Goal: Find specific page/section: Find specific page/section

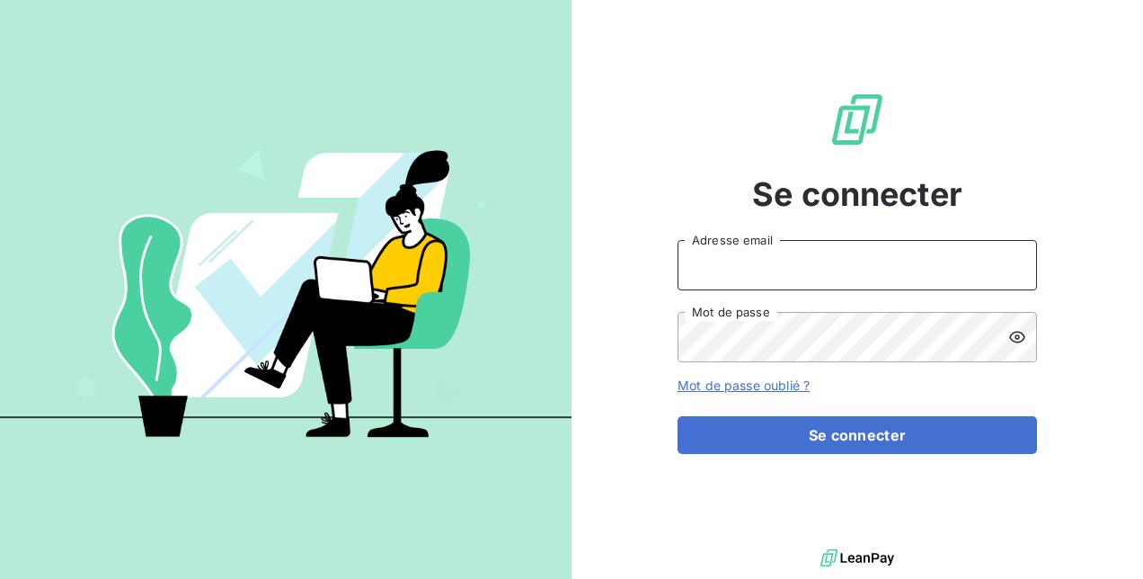
type input "[PERSON_NAME][EMAIL_ADDRESS][DOMAIN_NAME]"
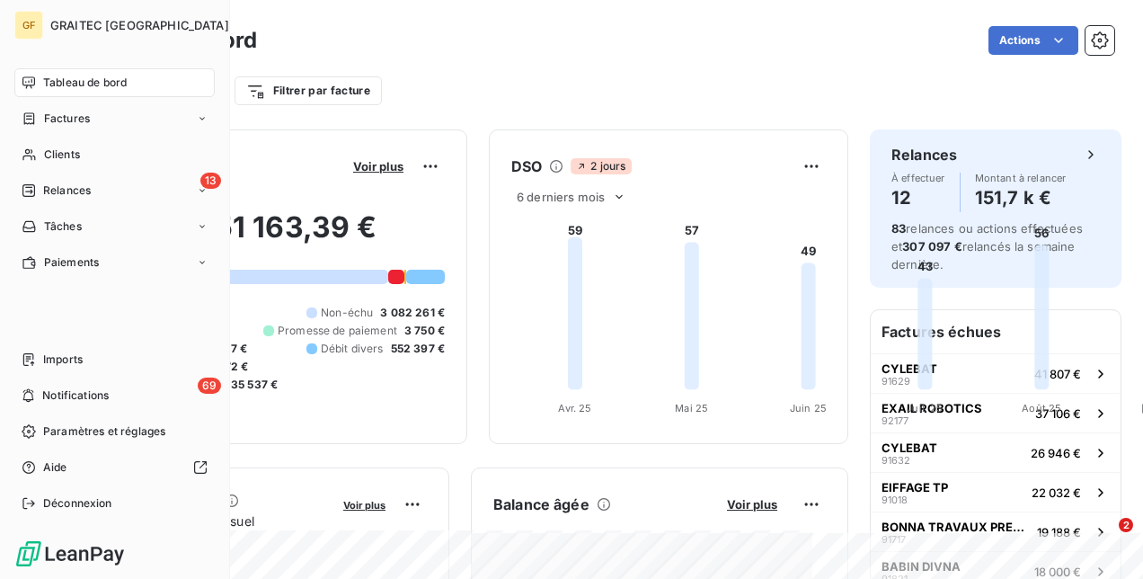
click at [73, 83] on span "Tableau de bord" at bounding box center [85, 83] width 84 height 16
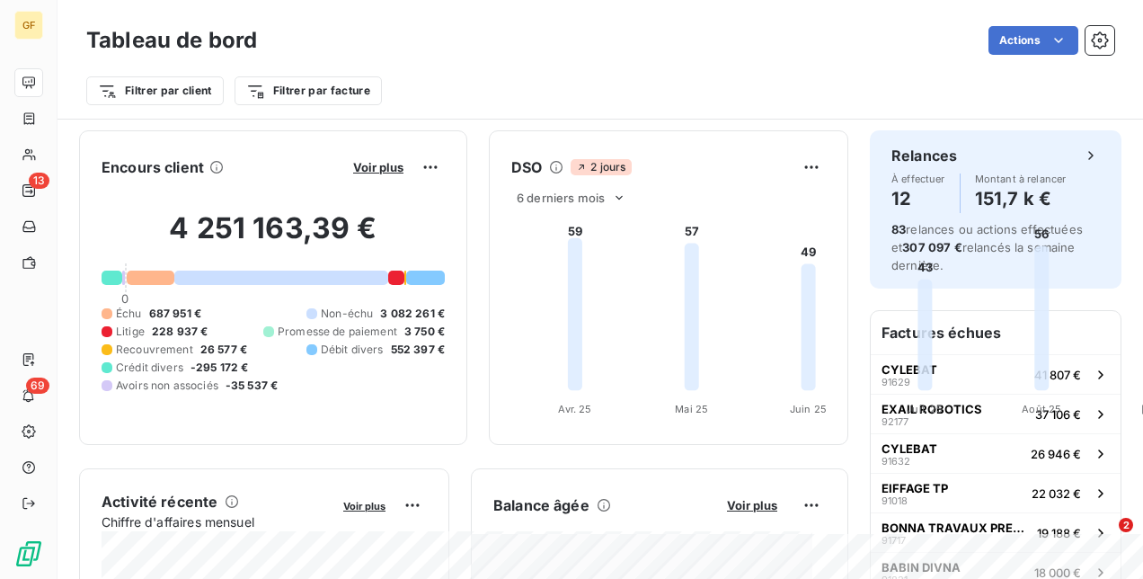
scroll to position [270, 0]
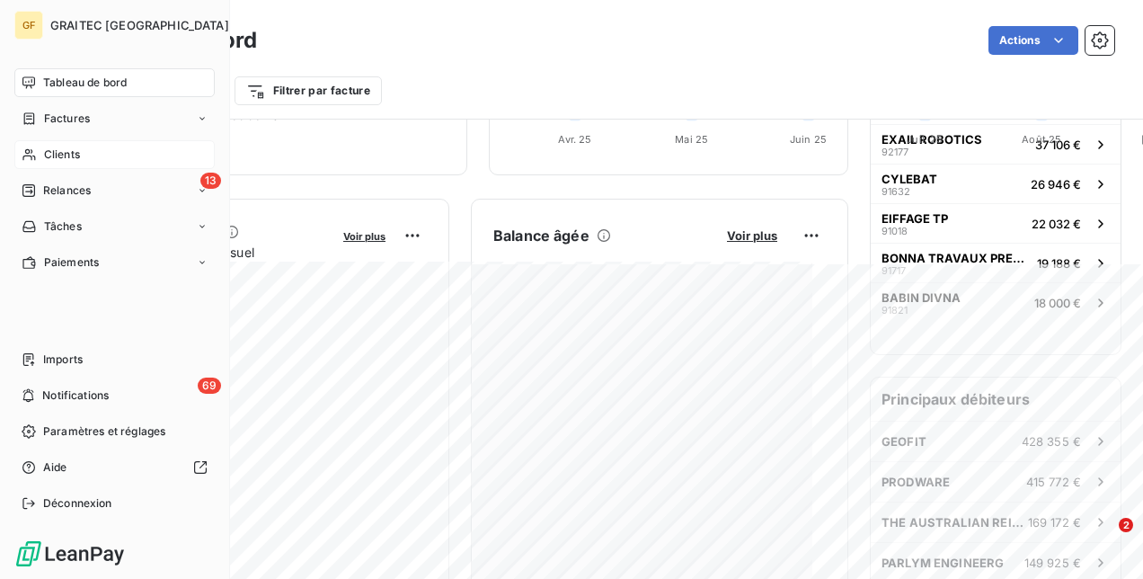
click at [61, 149] on span "Clients" at bounding box center [62, 154] width 36 height 16
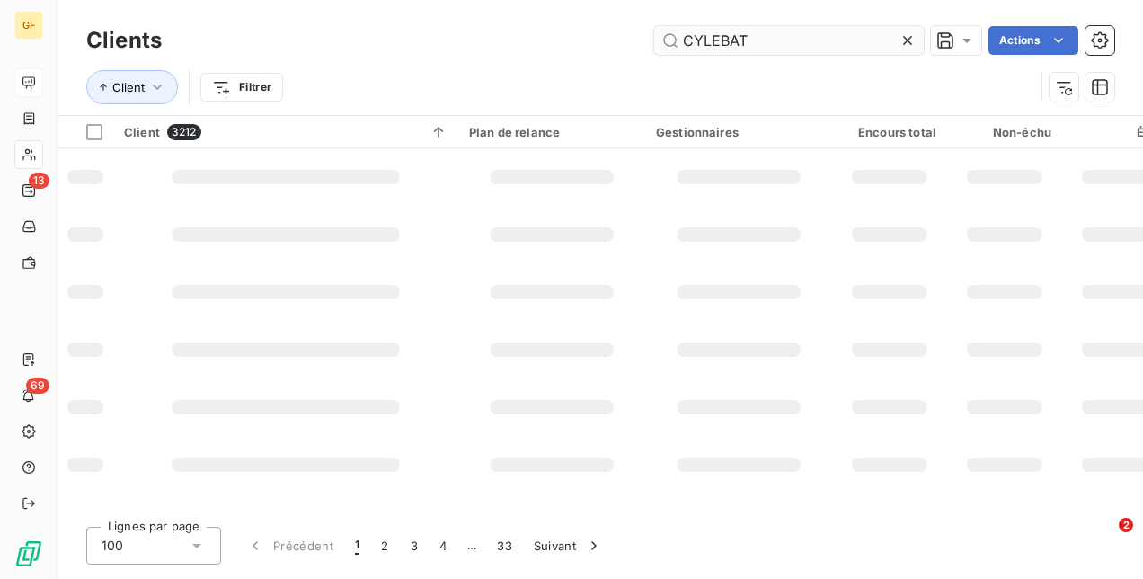
type input "CYLEBAT"
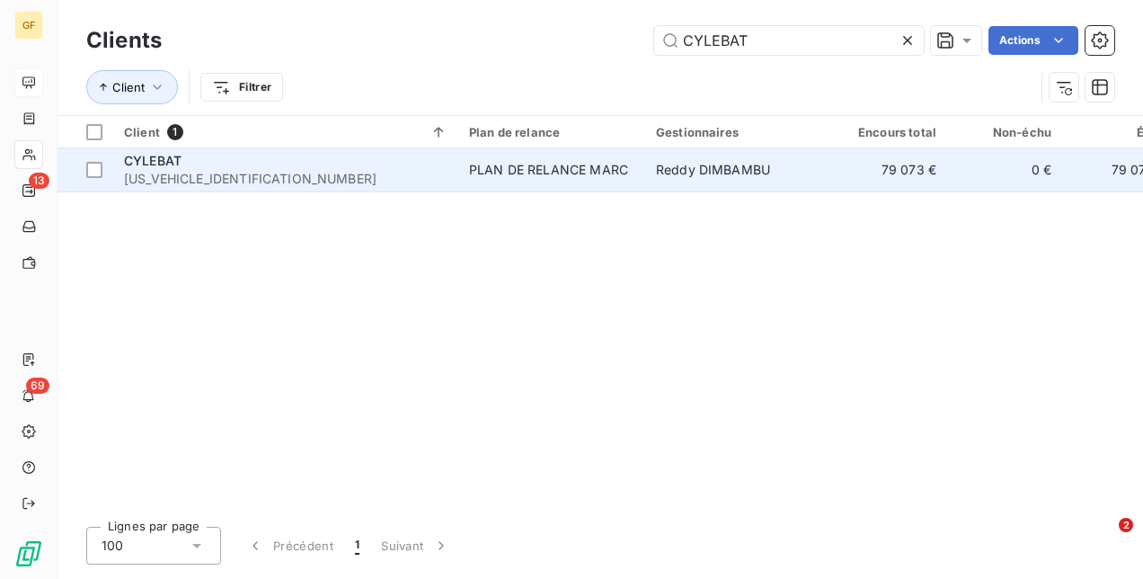
click at [512, 164] on div "PLAN DE RELANCE MARC" at bounding box center [548, 170] width 159 height 18
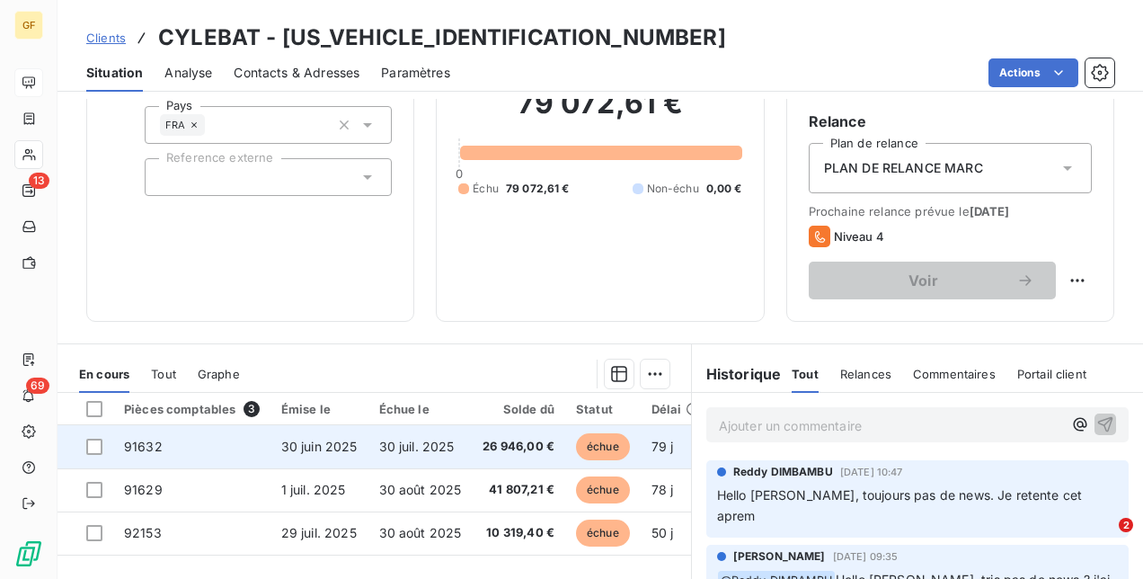
scroll to position [180, 0]
